Goal: Find specific page/section: Find specific page/section

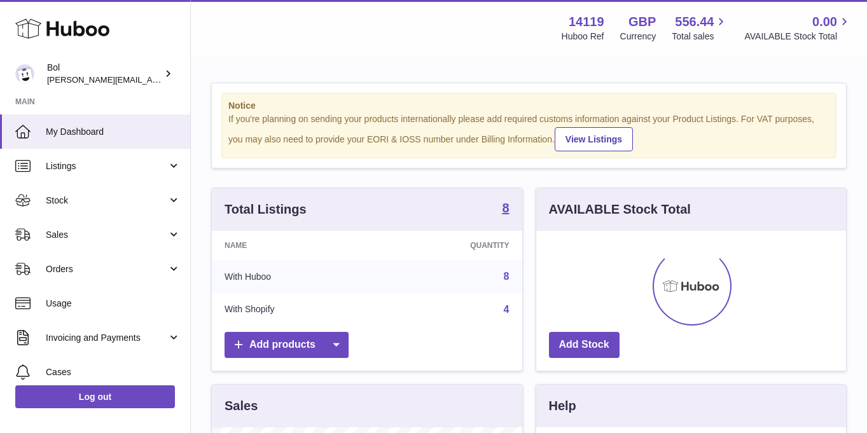
scroll to position [199, 310]
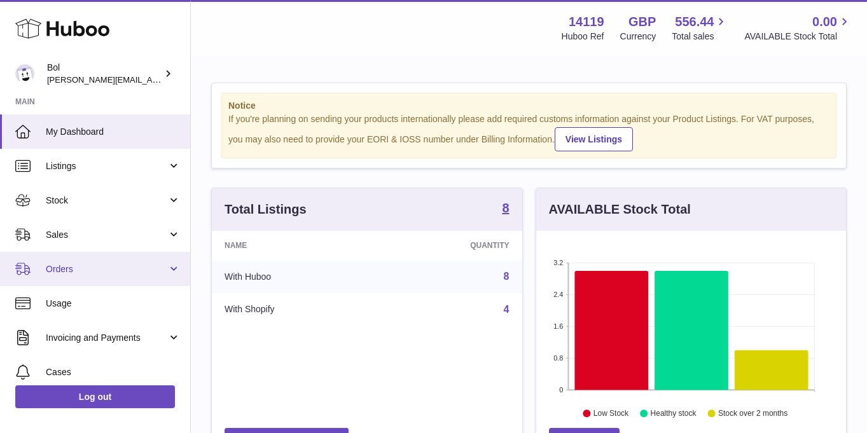
click at [60, 276] on link "Orders" at bounding box center [95, 269] width 190 height 34
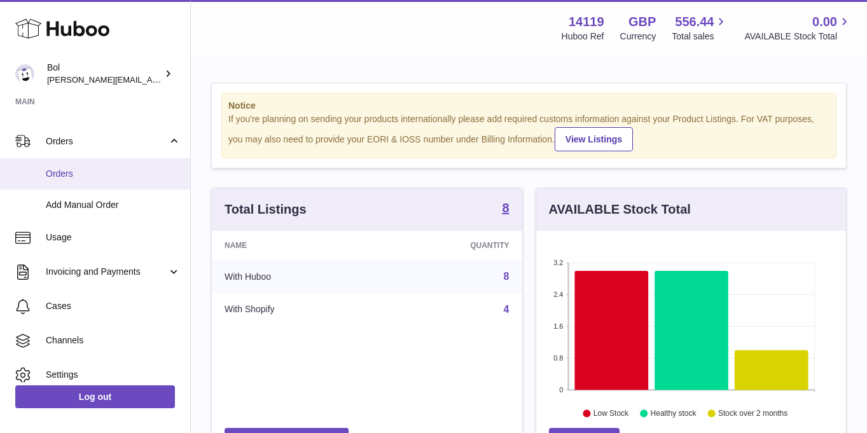
scroll to position [87, 0]
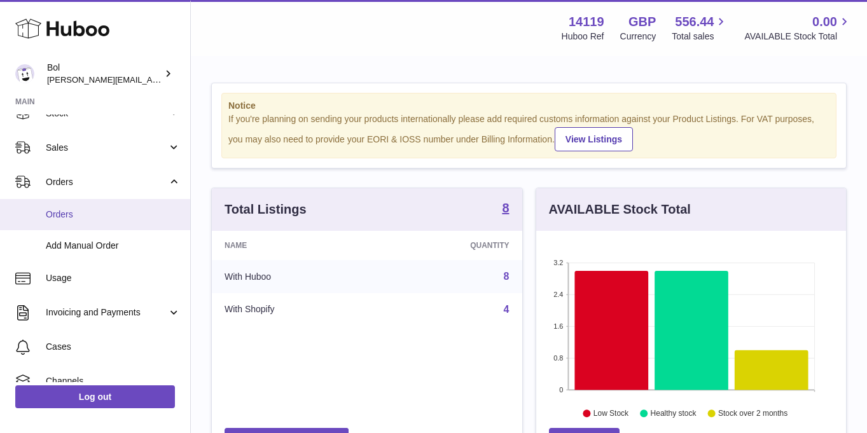
click at [73, 217] on span "Orders" at bounding box center [113, 215] width 135 height 12
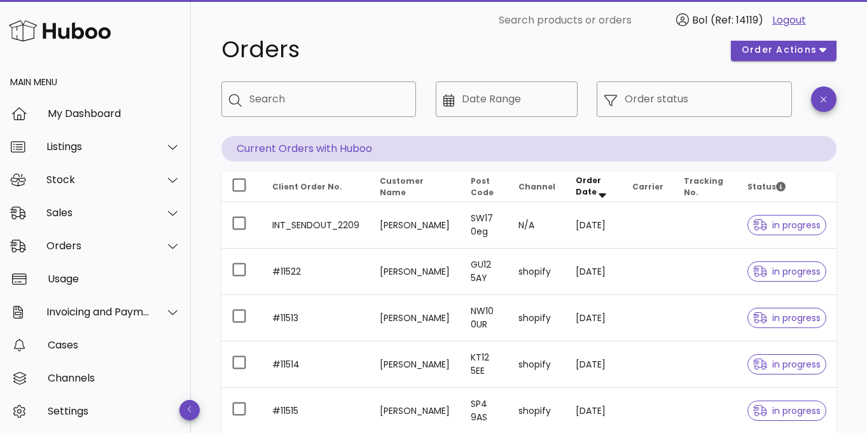
scroll to position [29, 0]
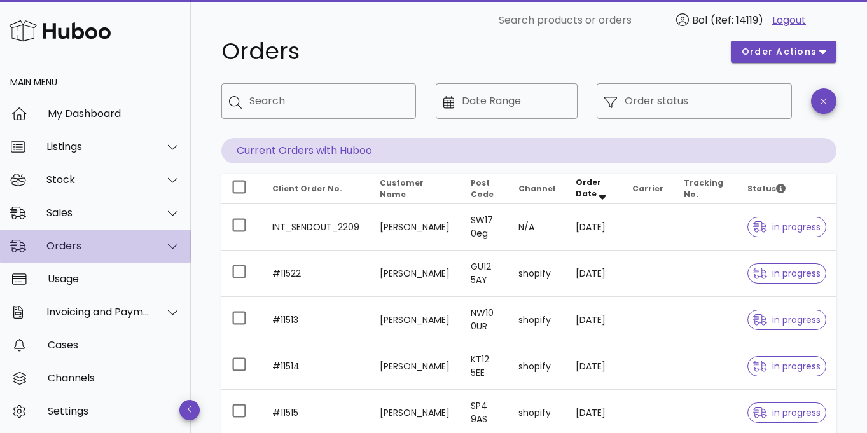
click at [81, 240] on div "Orders" at bounding box center [98, 246] width 104 height 12
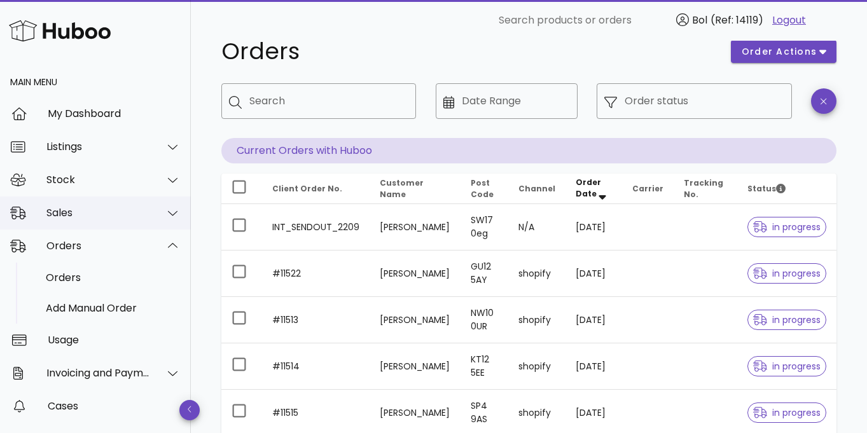
click at [78, 199] on div "Sales" at bounding box center [95, 213] width 191 height 33
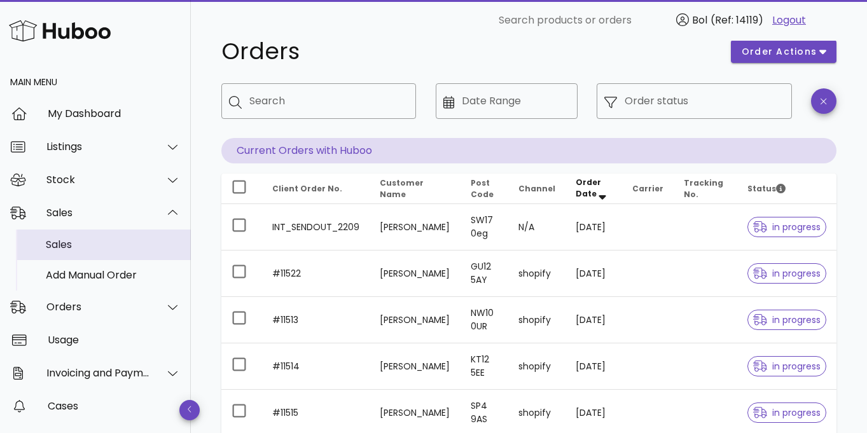
click at [72, 244] on div "Sales" at bounding box center [113, 245] width 135 height 12
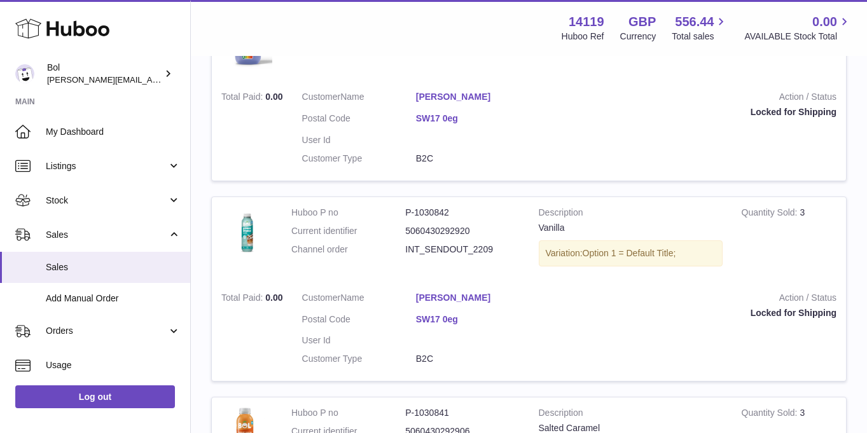
scroll to position [335, 0]
